Goal: Complete application form: Complete application form

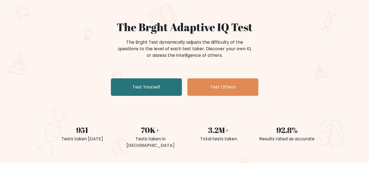
scroll to position [35, 0]
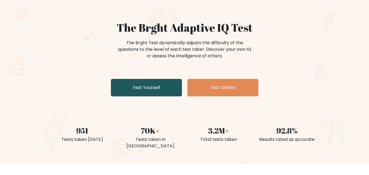
click at [163, 87] on link "Test Yourself" at bounding box center [146, 87] width 71 height 17
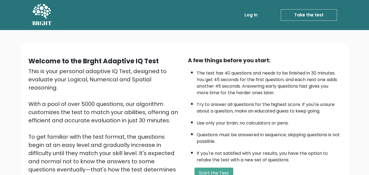
scroll to position [75, 0]
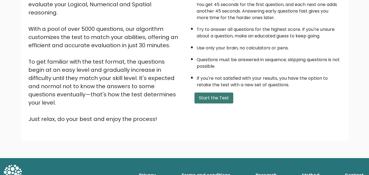
click at [214, 95] on button "Start the Test" at bounding box center [213, 97] width 39 height 11
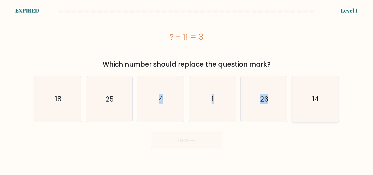
drag, startPoint x: 154, startPoint y: 103, endPoint x: 309, endPoint y: 107, distance: 154.7
click at [309, 107] on div "a. 18 b. 25 c." at bounding box center [186, 96] width 309 height 50
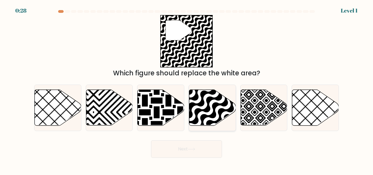
click at [214, 105] on icon at bounding box center [226, 127] width 94 height 94
click at [187, 89] on input "d." at bounding box center [186, 88] width 0 height 1
radio input "true"
click at [199, 143] on button "Next" at bounding box center [186, 148] width 71 height 17
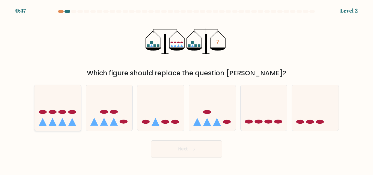
click at [76, 119] on icon at bounding box center [57, 107] width 47 height 38
click at [186, 89] on input "a." at bounding box center [186, 88] width 0 height 1
radio input "true"
click at [170, 145] on button "Next" at bounding box center [186, 148] width 71 height 17
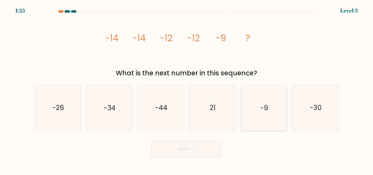
click at [256, 110] on icon "-9" at bounding box center [264, 108] width 46 height 46
click at [187, 89] on input "e. -9" at bounding box center [186, 88] width 0 height 1
radio input "true"
click at [203, 149] on button "Next" at bounding box center [186, 148] width 71 height 17
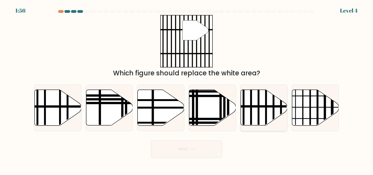
click at [252, 106] on line at bounding box center [248, 106] width 94 height 0
click at [187, 89] on input "e." at bounding box center [186, 88] width 0 height 1
radio input "true"
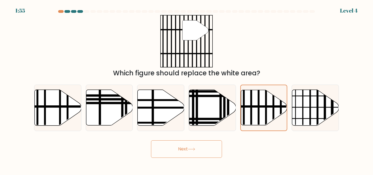
click at [195, 144] on button "Next" at bounding box center [186, 148] width 71 height 17
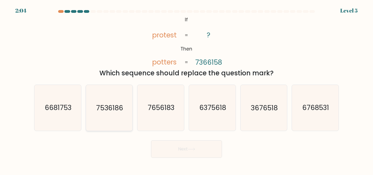
click at [105, 109] on text "7536186" at bounding box center [109, 108] width 27 height 10
click at [186, 89] on input "b. 7536186" at bounding box center [186, 88] width 0 height 1
radio input "true"
click at [184, 151] on button "Next" at bounding box center [186, 148] width 71 height 17
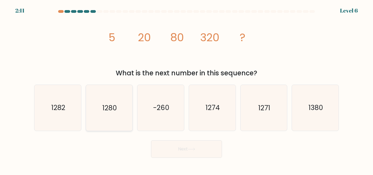
click at [115, 112] on text "1280" at bounding box center [109, 108] width 14 height 10
click at [186, 89] on input "b. 1280" at bounding box center [186, 88] width 0 height 1
radio input "true"
click at [199, 148] on button "Next" at bounding box center [186, 148] width 71 height 17
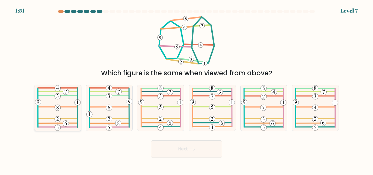
click at [56, 103] on icon at bounding box center [58, 108] width 46 height 46
click at [186, 89] on input "a." at bounding box center [186, 88] width 0 height 1
radio input "true"
click at [197, 150] on button "Next" at bounding box center [186, 148] width 71 height 17
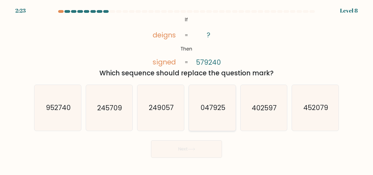
click at [215, 104] on text "047925" at bounding box center [212, 108] width 25 height 10
click at [187, 89] on input "d. 047925" at bounding box center [186, 88] width 0 height 1
radio input "true"
click at [195, 151] on button "Next" at bounding box center [186, 148] width 71 height 17
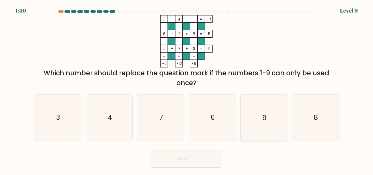
click at [264, 109] on icon "9" at bounding box center [264, 118] width 46 height 46
click at [187, 89] on input "e. 9" at bounding box center [186, 88] width 0 height 1
radio input "true"
click at [197, 157] on button "Next" at bounding box center [186, 158] width 71 height 17
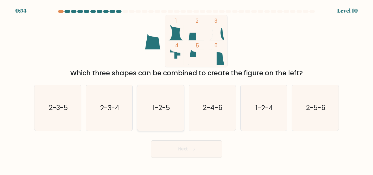
click at [169, 109] on text "1-2-5" at bounding box center [160, 108] width 17 height 10
click at [186, 89] on input "c. 1-2-5" at bounding box center [186, 88] width 0 height 1
radio input "true"
click at [208, 147] on button "Next" at bounding box center [186, 148] width 71 height 17
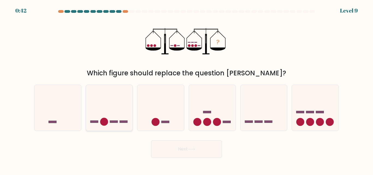
click at [99, 121] on icon at bounding box center [109, 107] width 47 height 38
click at [186, 89] on input "b." at bounding box center [186, 88] width 0 height 1
radio input "true"
click at [176, 146] on button "Next" at bounding box center [186, 148] width 71 height 17
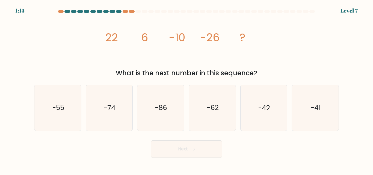
drag, startPoint x: 176, startPoint y: 146, endPoint x: 122, endPoint y: 156, distance: 55.1
click at [122, 156] on div "Next" at bounding box center [186, 147] width 311 height 20
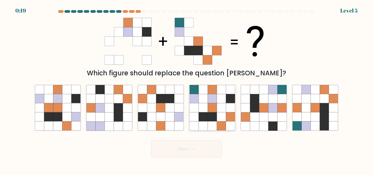
click at [211, 111] on icon at bounding box center [212, 107] width 9 height 9
click at [187, 89] on input "d." at bounding box center [186, 88] width 0 height 1
radio input "true"
click at [211, 147] on button "Next" at bounding box center [186, 148] width 71 height 17
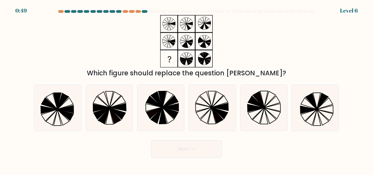
click at [163, 24] on icon at bounding box center [186, 41] width 68 height 52
click at [210, 106] on icon at bounding box center [206, 99] width 12 height 16
click at [187, 89] on input "d." at bounding box center [186, 88] width 0 height 1
radio input "true"
click at [205, 148] on button "Next" at bounding box center [186, 148] width 71 height 17
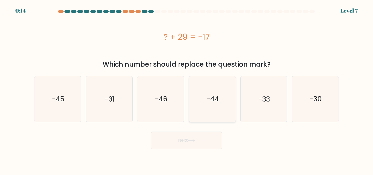
click at [205, 98] on icon "-44" at bounding box center [212, 99] width 46 height 46
click at [187, 89] on input "d. -44" at bounding box center [186, 88] width 0 height 1
radio input "true"
click at [201, 142] on button "Next" at bounding box center [186, 139] width 71 height 17
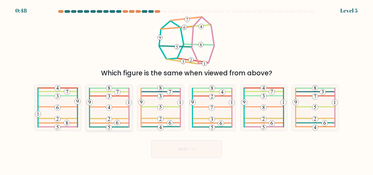
click at [109, 104] on icon at bounding box center [108, 108] width 45 height 46
click at [186, 89] on input "b." at bounding box center [186, 88] width 0 height 1
radio input "true"
click at [219, 112] on icon at bounding box center [211, 108] width 45 height 46
click at [187, 89] on input "d." at bounding box center [186, 88] width 0 height 1
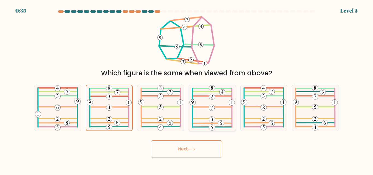
radio input "true"
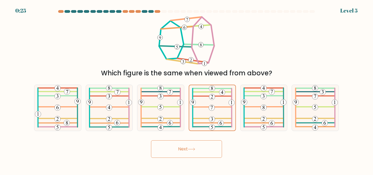
click at [207, 150] on button "Next" at bounding box center [186, 148] width 71 height 17
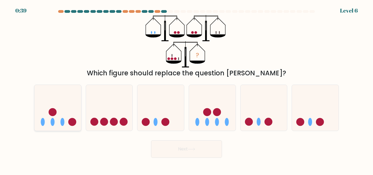
click at [65, 103] on icon at bounding box center [57, 107] width 47 height 38
click at [186, 89] on input "a." at bounding box center [186, 88] width 0 height 1
radio input "true"
click at [166, 152] on button "Next" at bounding box center [186, 148] width 71 height 17
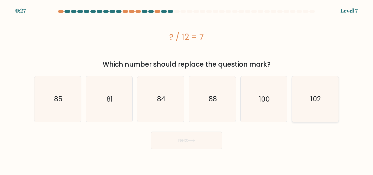
click at [308, 92] on icon "102" at bounding box center [315, 99] width 46 height 46
click at [187, 89] on input "f. 102" at bounding box center [186, 88] width 0 height 1
radio input "true"
click at [198, 137] on button "Next" at bounding box center [186, 139] width 71 height 17
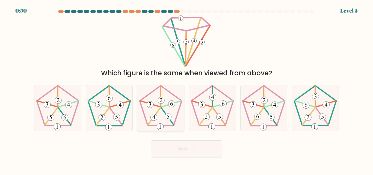
click at [163, 119] on icon at bounding box center [161, 108] width 46 height 46
click at [186, 89] on input "c." at bounding box center [186, 88] width 0 height 1
radio input "true"
click at [176, 140] on button "Next" at bounding box center [186, 148] width 71 height 17
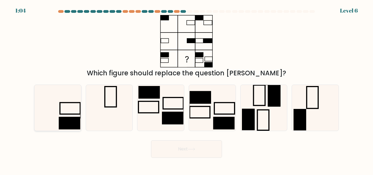
click at [67, 117] on rect at bounding box center [69, 123] width 21 height 13
click at [186, 89] on input "a." at bounding box center [186, 88] width 0 height 1
radio input "true"
click at [186, 149] on button "Next" at bounding box center [186, 148] width 71 height 17
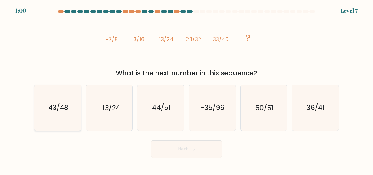
click at [56, 113] on icon "43/48" at bounding box center [58, 108] width 46 height 46
click at [186, 89] on input "a. 43/48" at bounding box center [186, 88] width 0 height 1
radio input "true"
click at [184, 141] on button "Next" at bounding box center [186, 148] width 71 height 17
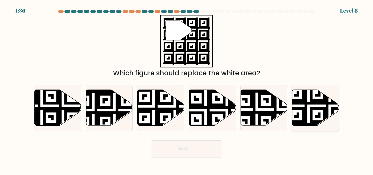
click at [314, 115] on icon at bounding box center [315, 108] width 47 height 36
click at [187, 89] on input "f." at bounding box center [186, 88] width 0 height 1
radio input "true"
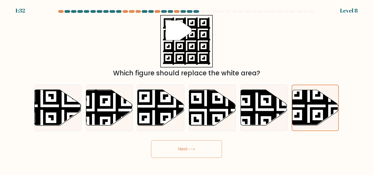
click at [205, 139] on div "Next" at bounding box center [186, 147] width 311 height 20
click at [202, 147] on button "Next" at bounding box center [186, 148] width 71 height 17
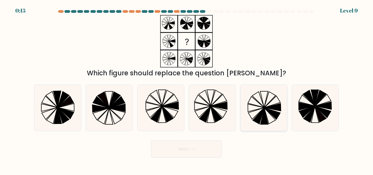
click at [263, 108] on icon at bounding box center [256, 113] width 16 height 11
click at [187, 89] on input "e." at bounding box center [186, 88] width 0 height 1
radio input "true"
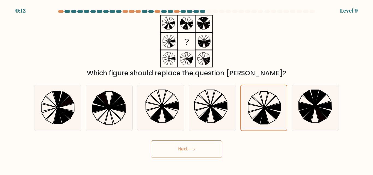
click at [199, 145] on button "Next" at bounding box center [186, 148] width 71 height 17
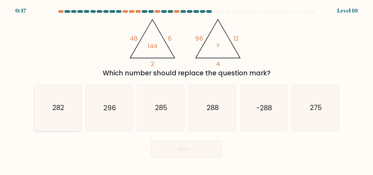
click at [60, 104] on text "282" at bounding box center [58, 108] width 12 height 10
click at [186, 89] on input "a. 282" at bounding box center [186, 88] width 0 height 1
radio input "true"
click at [197, 154] on button "Next" at bounding box center [186, 148] width 71 height 17
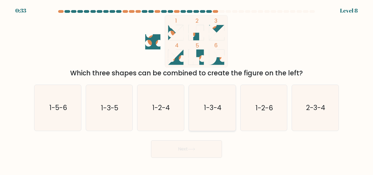
click at [217, 115] on icon "1-3-4" at bounding box center [212, 108] width 46 height 46
click at [187, 89] on input "d. 1-3-4" at bounding box center [186, 88] width 0 height 1
radio input "true"
click at [200, 140] on button "Next" at bounding box center [186, 148] width 71 height 17
click at [200, 143] on button "Next" at bounding box center [186, 148] width 71 height 17
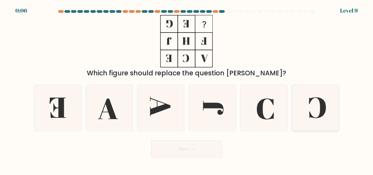
click at [301, 108] on icon at bounding box center [315, 108] width 46 height 46
click at [187, 89] on input "f." at bounding box center [186, 88] width 0 height 1
radio input "true"
click at [190, 146] on button "Next" at bounding box center [186, 148] width 71 height 17
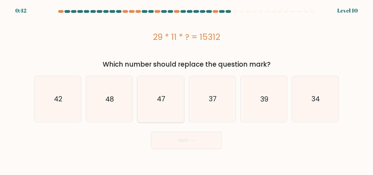
click at [171, 115] on icon "47" at bounding box center [161, 99] width 46 height 46
click at [186, 89] on input "c. 47" at bounding box center [186, 88] width 0 height 1
radio input "true"
click at [175, 133] on button "Next" at bounding box center [186, 139] width 71 height 17
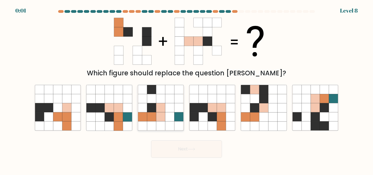
click at [157, 106] on icon at bounding box center [160, 107] width 9 height 9
click at [186, 89] on input "c." at bounding box center [186, 88] width 0 height 1
radio input "true"
click at [177, 142] on div "Next" at bounding box center [186, 147] width 311 height 20
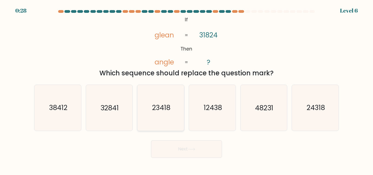
click at [166, 104] on text "23418" at bounding box center [161, 108] width 18 height 10
click at [186, 89] on input "c. 23418" at bounding box center [186, 88] width 0 height 1
radio input "true"
click at [310, 102] on icon "24318" at bounding box center [315, 108] width 46 height 46
click at [187, 89] on input "f. 24318" at bounding box center [186, 88] width 0 height 1
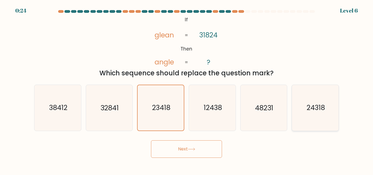
radio input "true"
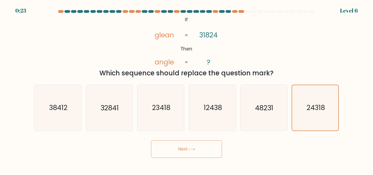
click at [201, 153] on button "Next" at bounding box center [186, 148] width 71 height 17
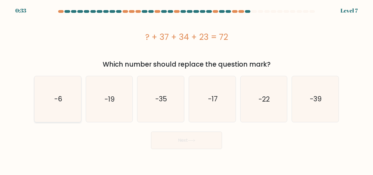
click at [69, 99] on icon "-6" at bounding box center [58, 99] width 46 height 46
click at [186, 89] on input "a. -6" at bounding box center [186, 88] width 0 height 1
radio input "true"
click at [200, 138] on button "Next" at bounding box center [186, 139] width 71 height 17
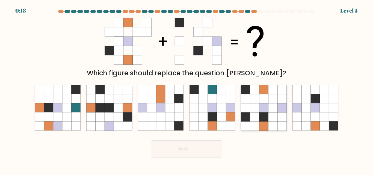
click at [259, 110] on icon at bounding box center [254, 107] width 9 height 9
click at [187, 89] on input "e." at bounding box center [186, 88] width 0 height 1
radio input "true"
click at [209, 148] on button "Next" at bounding box center [186, 148] width 71 height 17
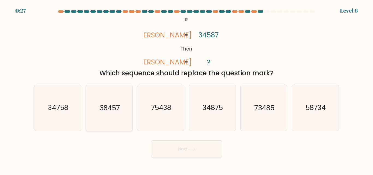
click at [115, 113] on icon "38457" at bounding box center [109, 108] width 46 height 46
click at [186, 89] on input "b. 38457" at bounding box center [186, 88] width 0 height 1
radio input "true"
click at [177, 150] on button "Next" at bounding box center [186, 148] width 71 height 17
click at [175, 150] on body "0:22 Level 6 If" at bounding box center [186, 87] width 373 height 175
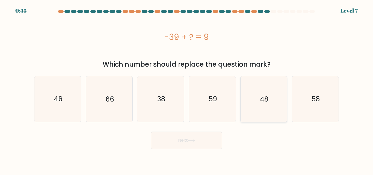
click at [253, 97] on icon "48" at bounding box center [264, 99] width 46 height 46
click at [187, 89] on input "e. 48" at bounding box center [186, 88] width 0 height 1
radio input "true"
click at [193, 136] on button "Next" at bounding box center [186, 139] width 71 height 17
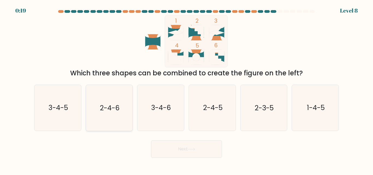
click at [109, 100] on icon "2-4-6" at bounding box center [109, 108] width 46 height 46
click at [186, 89] on input "b. 2-4-6" at bounding box center [186, 88] width 0 height 1
radio input "true"
click at [174, 145] on button "Next" at bounding box center [186, 148] width 71 height 17
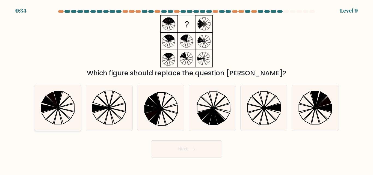
click at [50, 101] on icon at bounding box center [50, 101] width 16 height 11
click at [186, 89] on input "a." at bounding box center [186, 88] width 0 height 1
radio input "true"
click at [167, 145] on button "Next" at bounding box center [186, 148] width 71 height 17
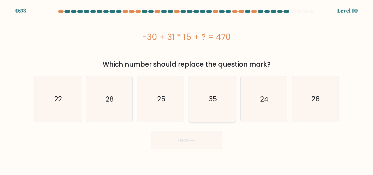
click at [218, 102] on icon "35" at bounding box center [212, 99] width 46 height 46
click at [187, 89] on input "d. 35" at bounding box center [186, 88] width 0 height 1
radio input "true"
click at [190, 143] on button "Next" at bounding box center [186, 139] width 71 height 17
click at [190, 142] on button "Next" at bounding box center [186, 139] width 71 height 17
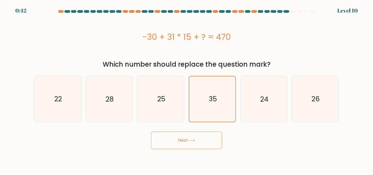
click at [189, 144] on button "Next" at bounding box center [186, 139] width 71 height 17
click at [259, 136] on div "Next" at bounding box center [186, 139] width 311 height 20
click at [184, 137] on button "Next" at bounding box center [186, 139] width 71 height 17
click at [261, 101] on text "24" at bounding box center [264, 99] width 8 height 10
click at [187, 89] on input "e. 24" at bounding box center [186, 88] width 0 height 1
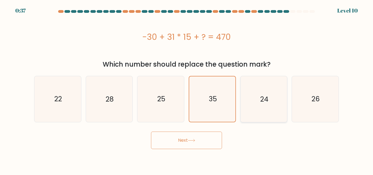
radio input "true"
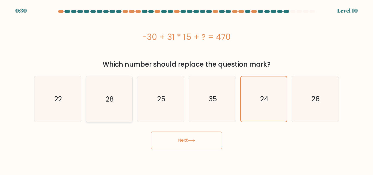
click at [124, 92] on icon "28" at bounding box center [109, 99] width 46 height 46
click at [186, 89] on input "b. 28" at bounding box center [186, 88] width 0 height 1
radio input "true"
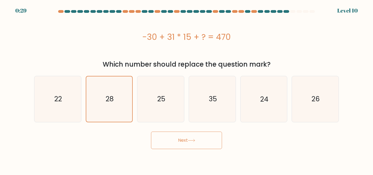
click at [171, 141] on button "Next" at bounding box center [186, 139] width 71 height 17
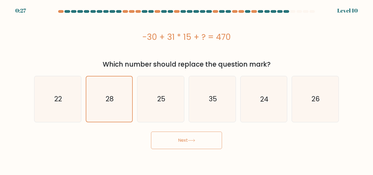
click at [171, 141] on button "Next" at bounding box center [186, 139] width 71 height 17
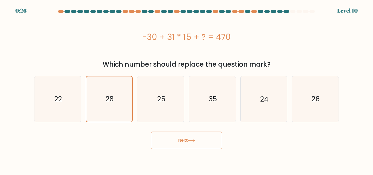
click at [171, 141] on button "Next" at bounding box center [186, 139] width 71 height 17
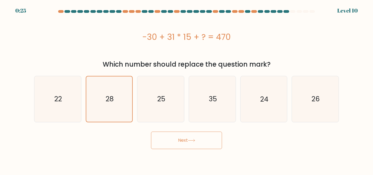
click at [171, 141] on button "Next" at bounding box center [186, 139] width 71 height 17
click at [194, 99] on icon "35" at bounding box center [212, 99] width 46 height 46
click at [187, 89] on input "d. 35" at bounding box center [186, 88] width 0 height 1
radio input "true"
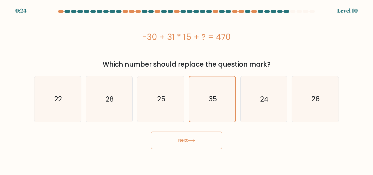
click at [186, 148] on button "Next" at bounding box center [186, 139] width 71 height 17
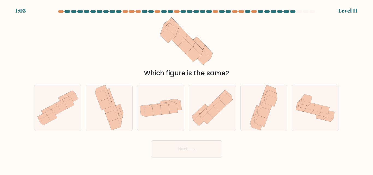
click at [249, 40] on div "Which figure is the same?" at bounding box center [186, 46] width 311 height 63
click at [260, 106] on icon at bounding box center [259, 108] width 4 height 13
click at [187, 89] on input "e." at bounding box center [186, 88] width 0 height 1
radio input "true"
click at [206, 151] on button "Next" at bounding box center [186, 148] width 71 height 17
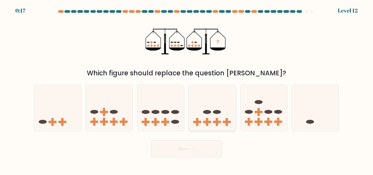
click at [229, 123] on icon at bounding box center [212, 107] width 47 height 38
click at [187, 89] on input "d." at bounding box center [186, 88] width 0 height 1
radio input "true"
click at [205, 139] on div "Next" at bounding box center [186, 147] width 311 height 20
click at [202, 147] on button "Next" at bounding box center [186, 148] width 71 height 17
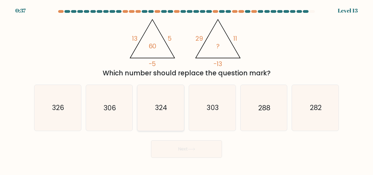
click at [170, 114] on icon "324" at bounding box center [161, 108] width 46 height 46
click at [186, 89] on input "c. 324" at bounding box center [186, 88] width 0 height 1
radio input "true"
click at [192, 145] on button "Next" at bounding box center [186, 148] width 71 height 17
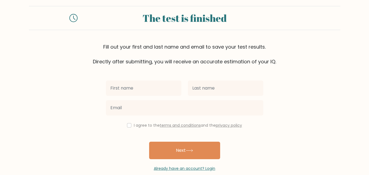
scroll to position [7, 0]
type input "adeyi"
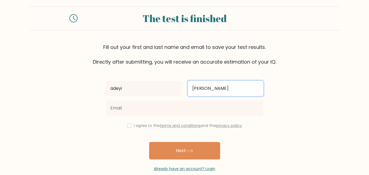
type input "[PERSON_NAME]"
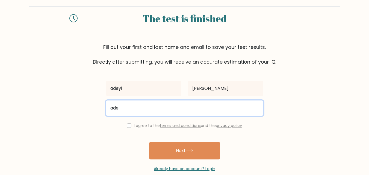
type input "[EMAIL_ADDRESS][DOMAIN_NAME]"
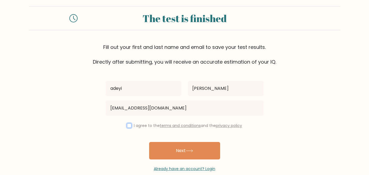
click at [129, 127] on input "checkbox" at bounding box center [129, 125] width 4 height 4
checkbox input "true"
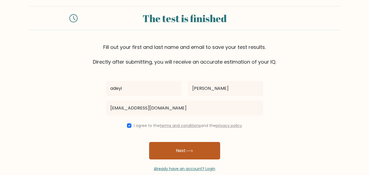
click at [164, 147] on button "Next" at bounding box center [184, 150] width 71 height 17
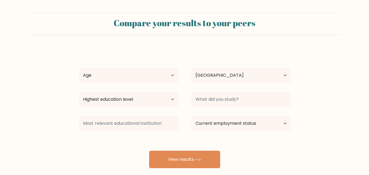
select select "NG"
click at [122, 78] on select "Age Under [DEMOGRAPHIC_DATA] [DEMOGRAPHIC_DATA] [DEMOGRAPHIC_DATA] [DEMOGRAPHIC…" at bounding box center [128, 75] width 99 height 15
select select "25_34"
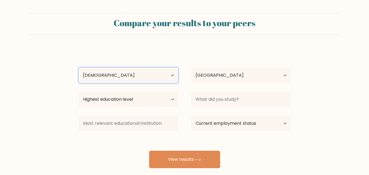
click at [79, 68] on select "Age Under [DEMOGRAPHIC_DATA] [DEMOGRAPHIC_DATA] [DEMOGRAPHIC_DATA] [DEMOGRAPHIC…" at bounding box center [128, 75] width 99 height 15
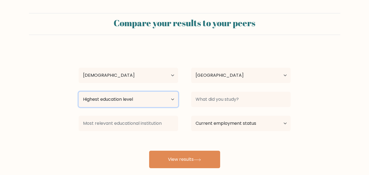
click at [132, 97] on select "Highest education level No schooling Primary Lower Secondary Upper Secondary Oc…" at bounding box center [128, 99] width 99 height 15
select select "bachelors_degree"
click at [79, 92] on select "Highest education level No schooling Primary Lower Secondary Upper Secondary Oc…" at bounding box center [128, 99] width 99 height 15
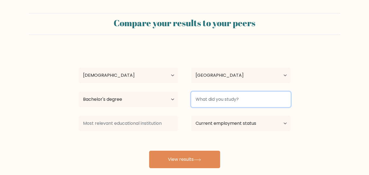
click at [208, 101] on input at bounding box center [240, 99] width 99 height 15
type input "Economics"
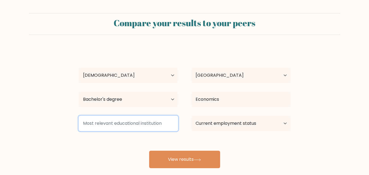
click at [154, 124] on input at bounding box center [128, 123] width 99 height 15
type input "[GEOGRAPHIC_DATA]"
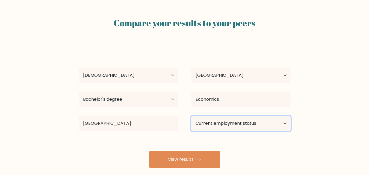
click at [237, 125] on select "Current employment status Employed Student Retired Other / prefer not to answer" at bounding box center [240, 123] width 99 height 15
select select "other"
click at [191, 116] on select "Current employment status Employed Student Retired Other / prefer not to answer" at bounding box center [240, 123] width 99 height 15
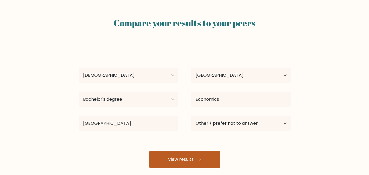
click at [196, 160] on icon at bounding box center [197, 159] width 7 height 2
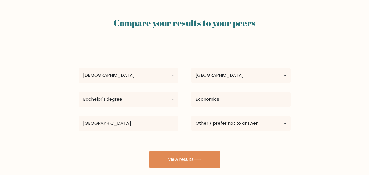
select select "25_34"
select select "NG"
select select "bachelors_degree"
select select "other"
